Goal: Transaction & Acquisition: Purchase product/service

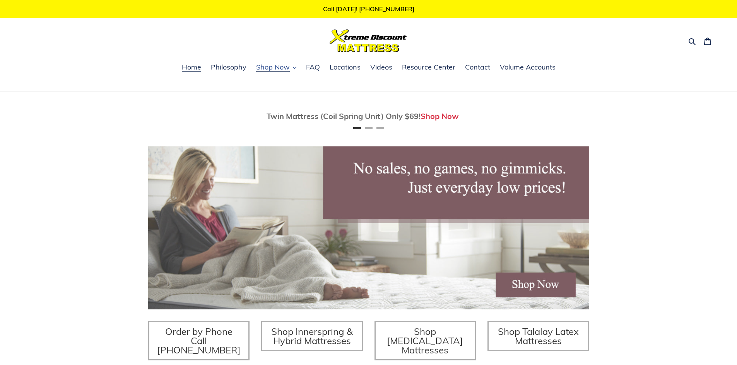
click at [276, 64] on span "Shop Now" at bounding box center [273, 67] width 34 height 9
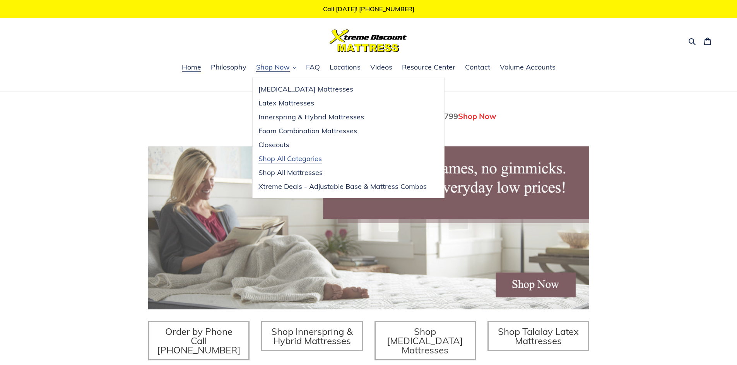
scroll to position [0, 441]
click at [284, 171] on span "Shop All Mattresses" at bounding box center [290, 172] width 64 height 9
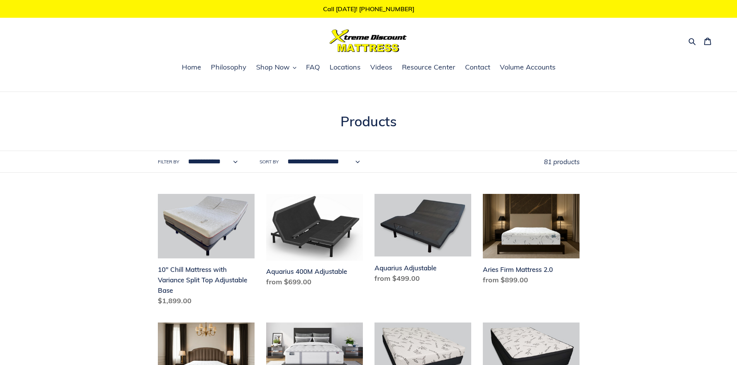
click at [228, 157] on select "**********" at bounding box center [211, 161] width 60 height 21
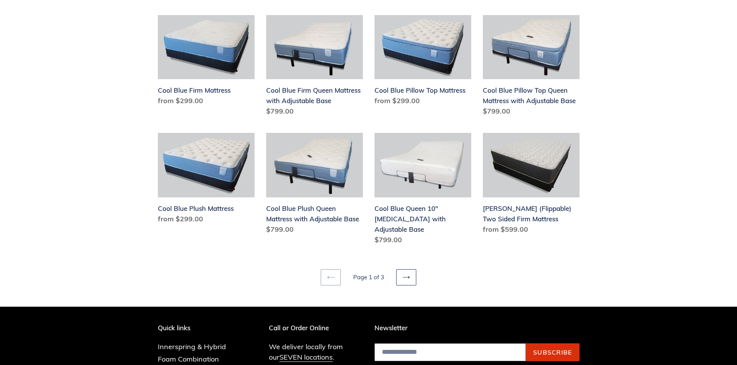
scroll to position [928, 0]
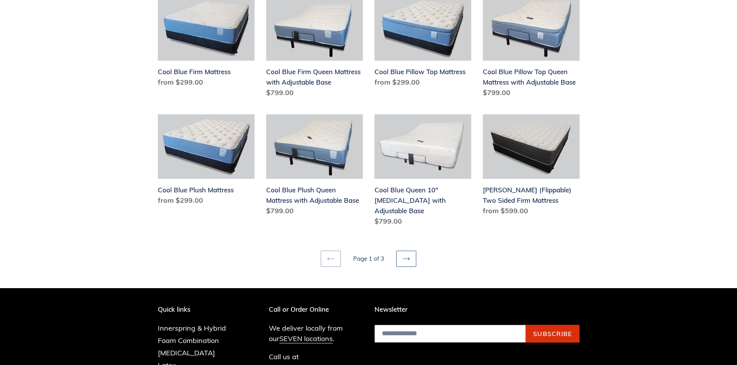
click at [407, 255] on icon at bounding box center [406, 259] width 8 height 8
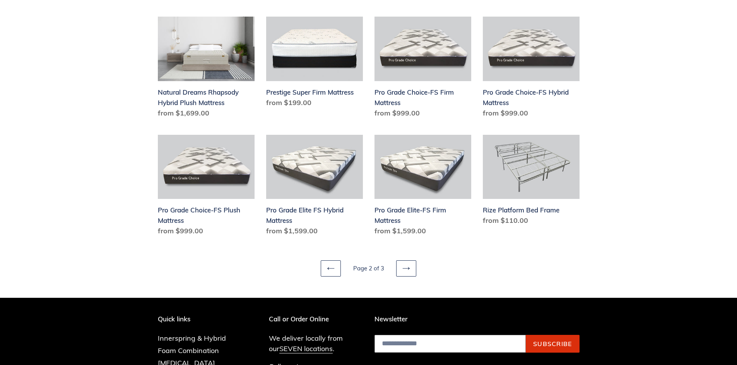
scroll to position [967, 0]
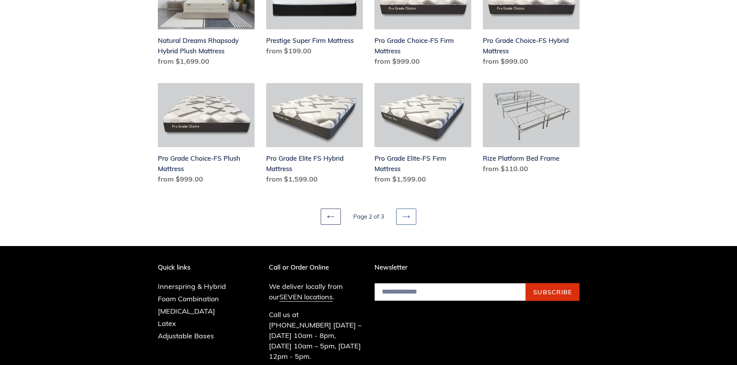
click at [405, 220] on icon at bounding box center [406, 217] width 8 height 8
